Goal: Transaction & Acquisition: Obtain resource

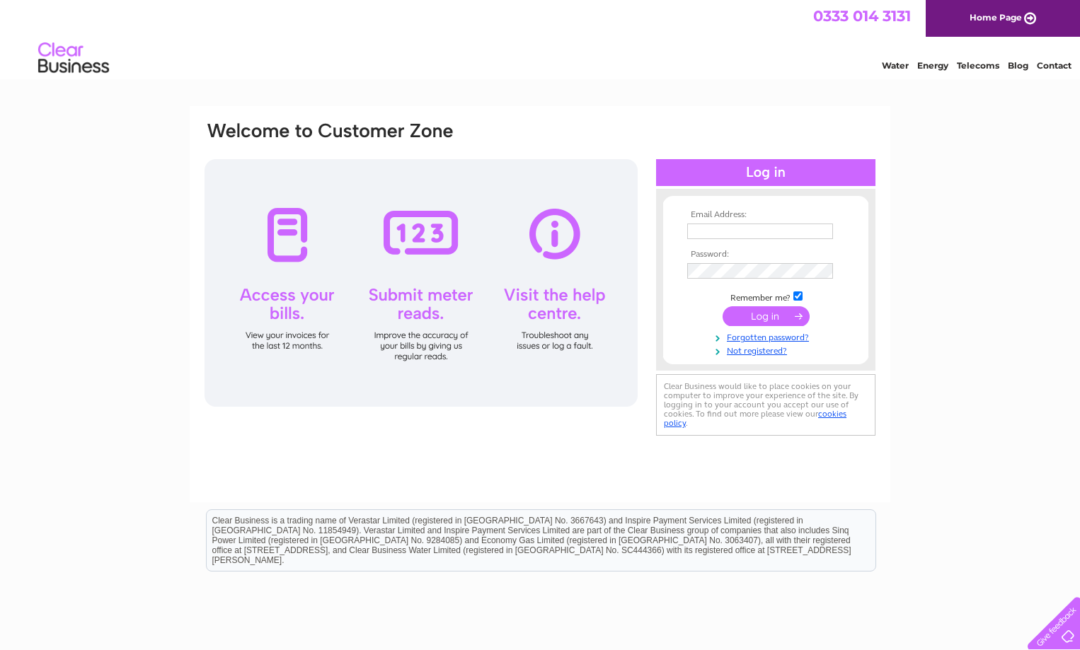
type input "claire.jack@drivelinescotland.co.uk"
click at [659, 296] on div "Email Address: claire.jack@drivelinescotland.co.uk Password:" at bounding box center [765, 280] width 219 height 154
click at [747, 321] on input "submit" at bounding box center [765, 316] width 87 height 20
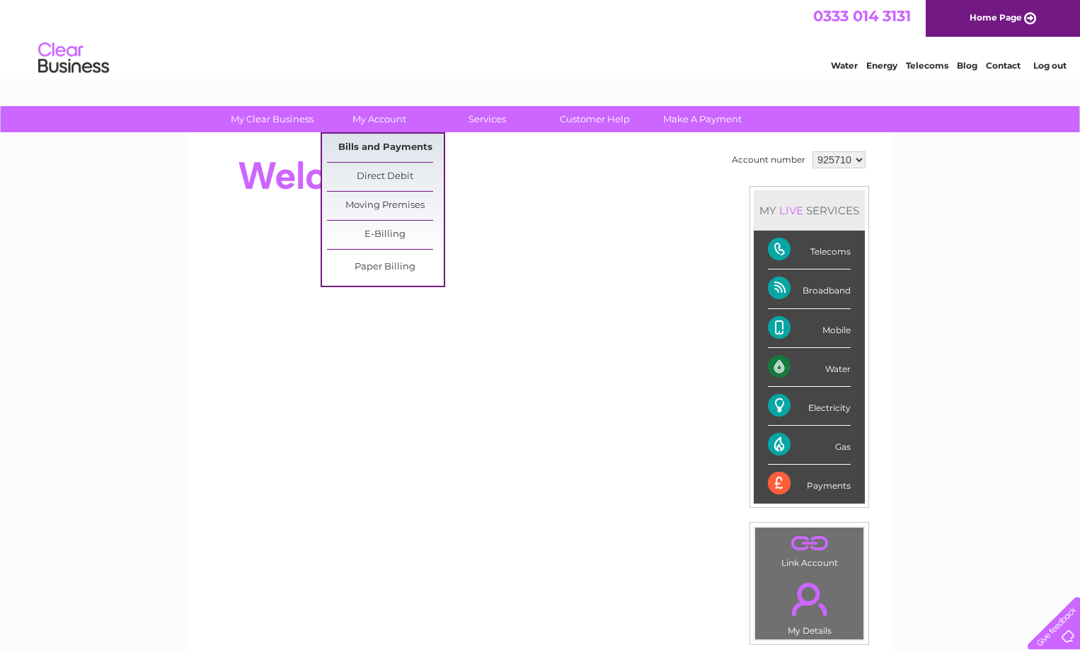
click at [359, 149] on link "Bills and Payments" at bounding box center [385, 148] width 117 height 28
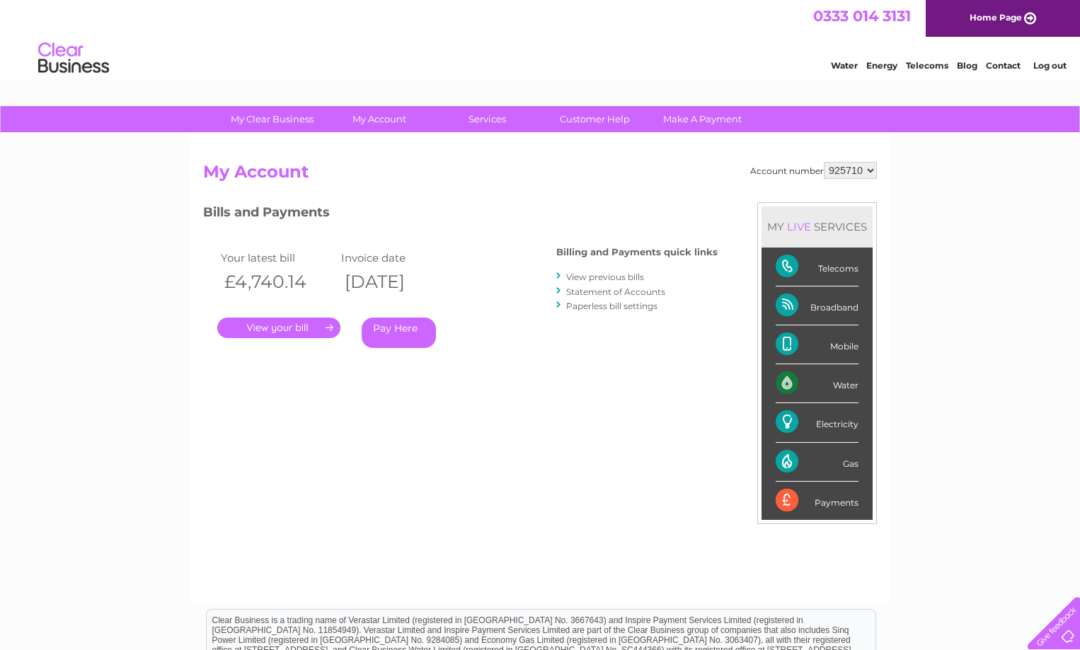
click at [307, 326] on link "." at bounding box center [278, 328] width 123 height 21
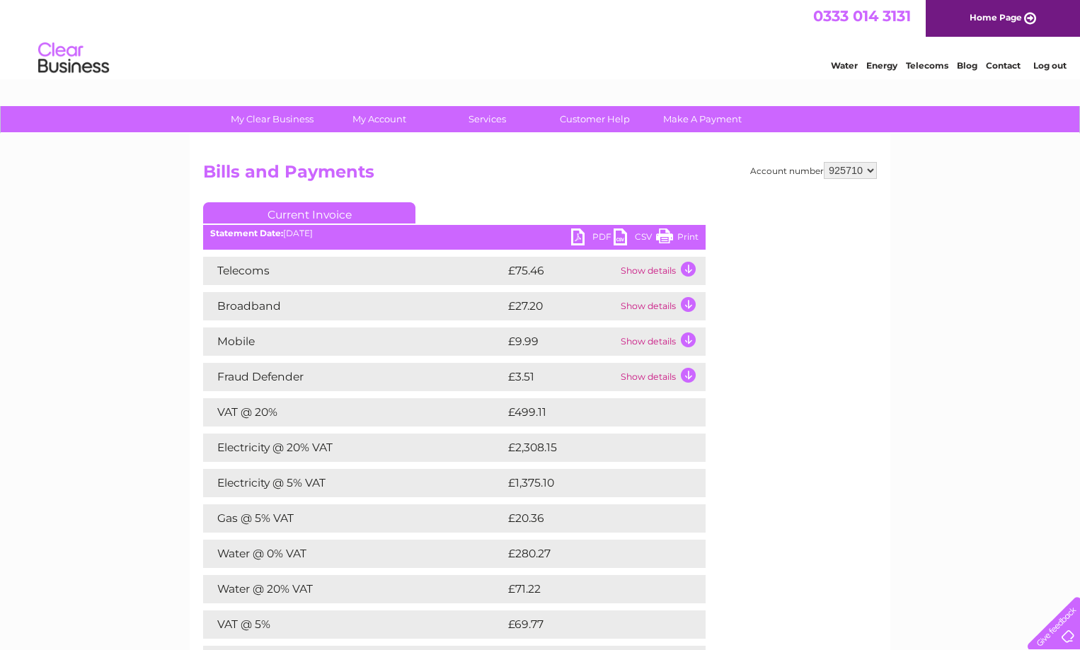
click at [592, 230] on link "PDF" at bounding box center [592, 239] width 42 height 21
click at [600, 230] on link "PDF" at bounding box center [592, 239] width 42 height 21
click at [604, 235] on link "PDF" at bounding box center [592, 239] width 42 height 21
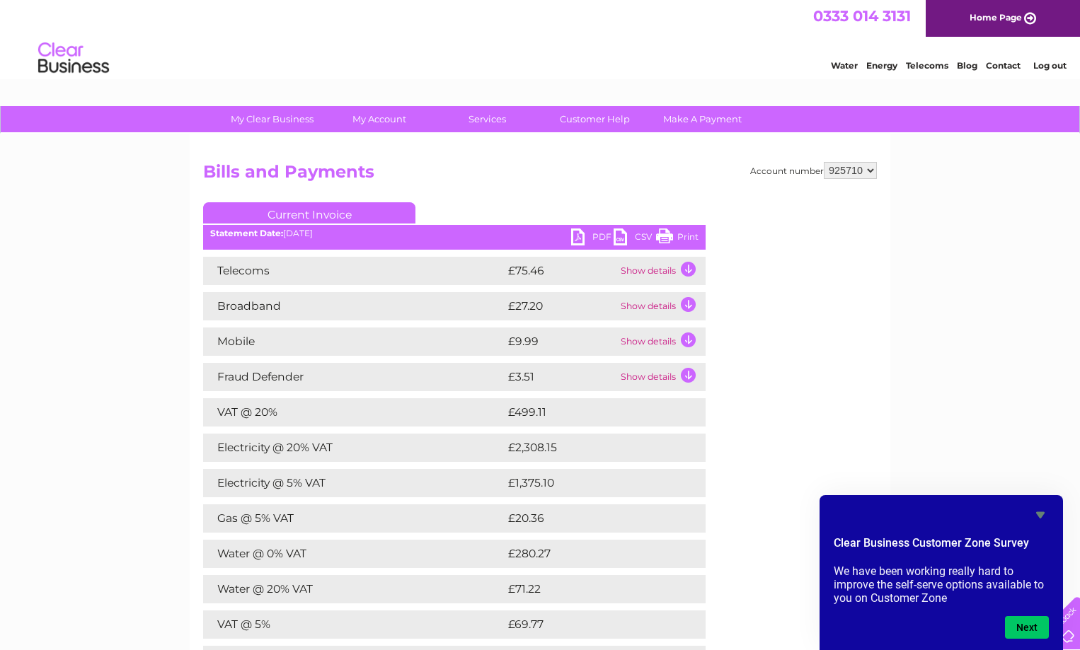
click at [574, 232] on link "PDF" at bounding box center [592, 239] width 42 height 21
